Goal: Check status: Check status

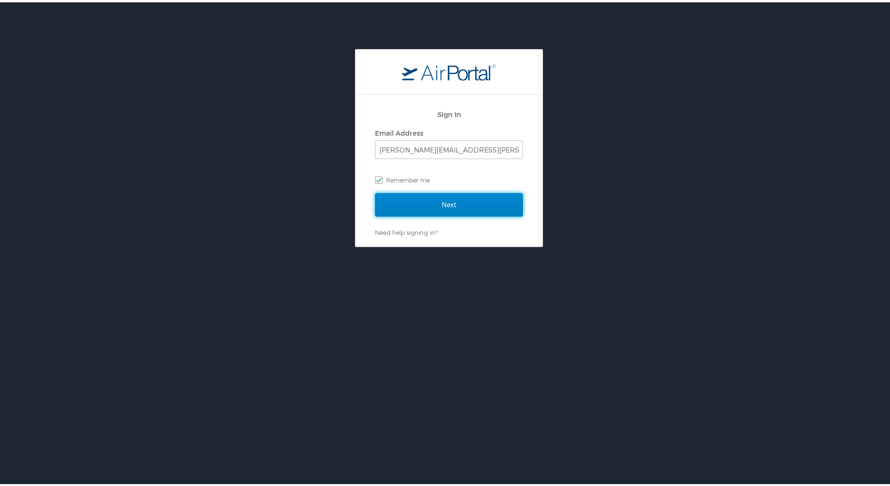
click at [441, 201] on input "Next" at bounding box center [449, 202] width 148 height 23
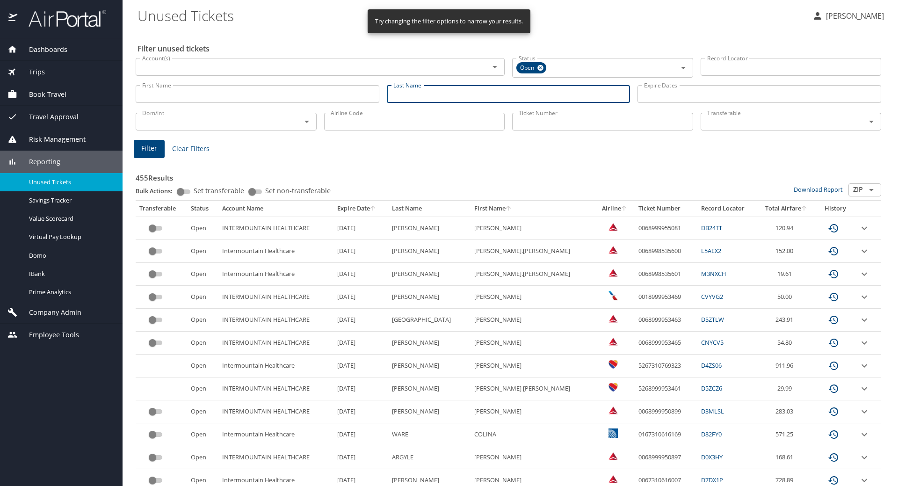
click at [420, 92] on input "Last Name" at bounding box center [509, 94] width 244 height 18
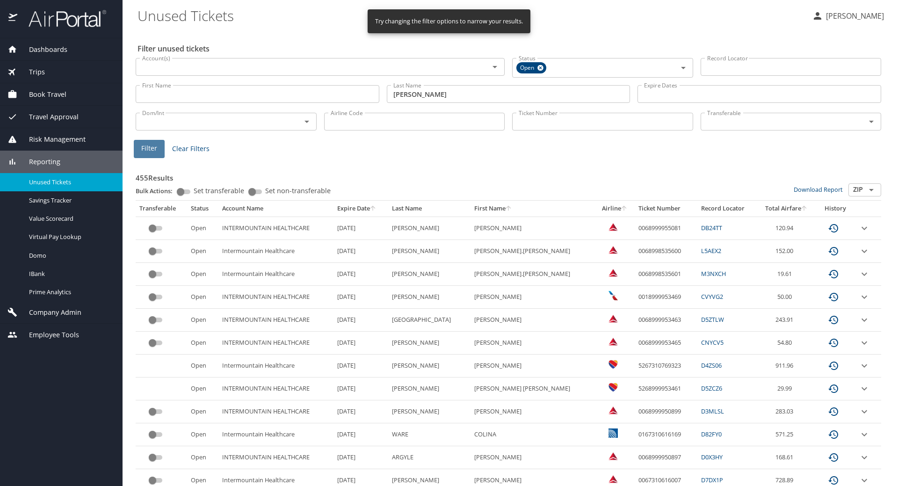
click at [144, 150] on span "Filter" at bounding box center [149, 149] width 16 height 12
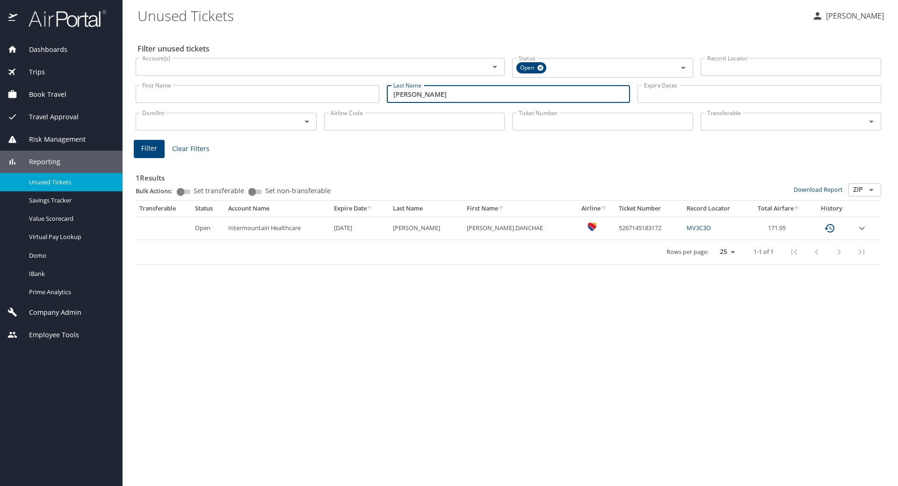
drag, startPoint x: 418, startPoint y: 93, endPoint x: 336, endPoint y: 94, distance: 81.8
click at [336, 94] on div "First Name First Name Last Name davis Last Name Expire Dates Expire Dates" at bounding box center [508, 94] width 753 height 33
type input "baxter"
click at [154, 147] on span "Filter" at bounding box center [149, 149] width 16 height 12
